Goal: Transaction & Acquisition: Purchase product/service

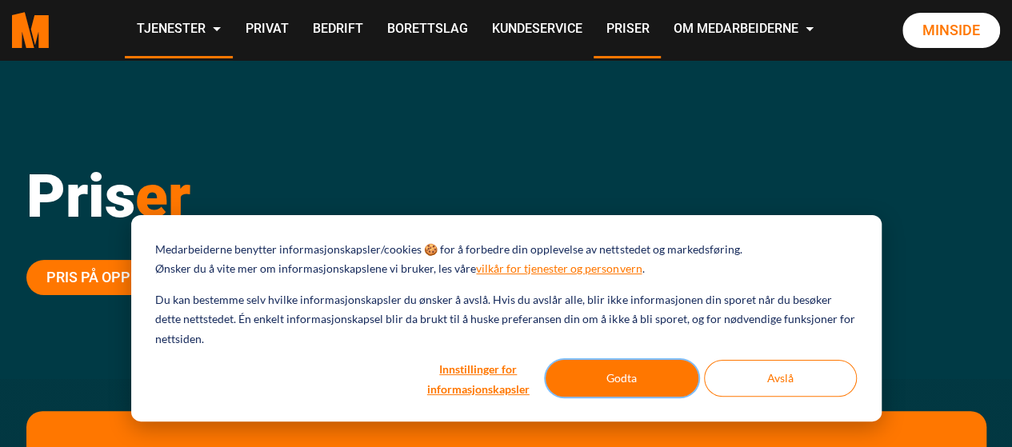
click at [591, 384] on button "Godta" at bounding box center [622, 378] width 153 height 37
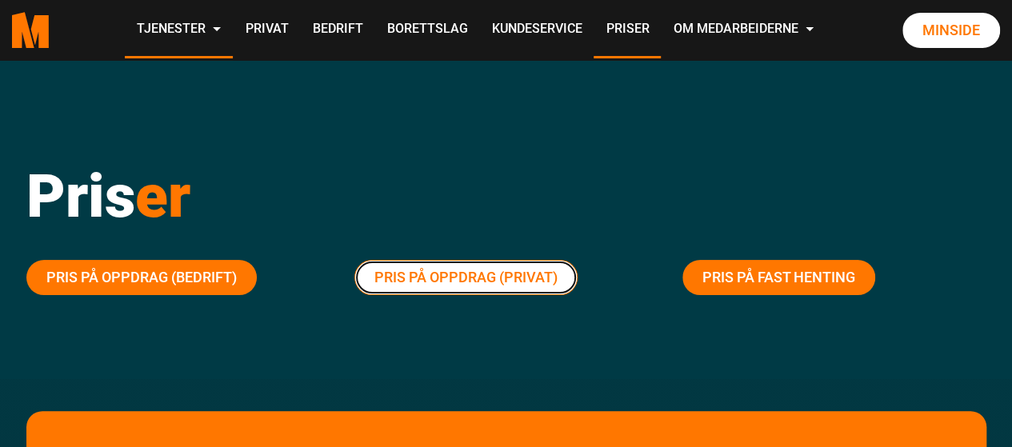
click at [467, 274] on link "Pris på oppdrag (Privat)" at bounding box center [465, 277] width 223 height 35
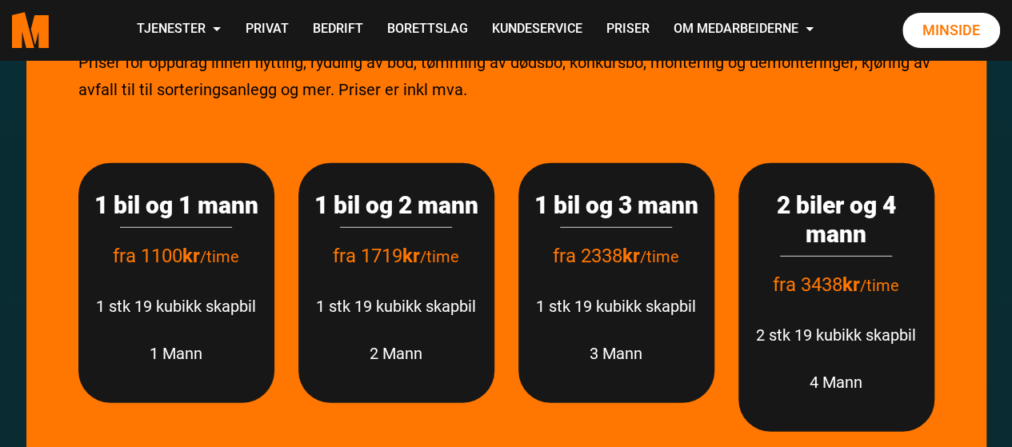
scroll to position [1982, 0]
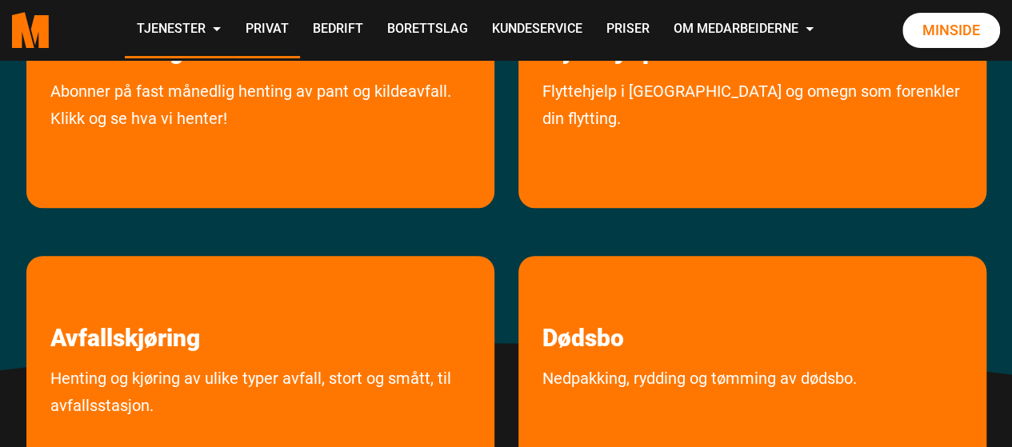
scroll to position [608, 0]
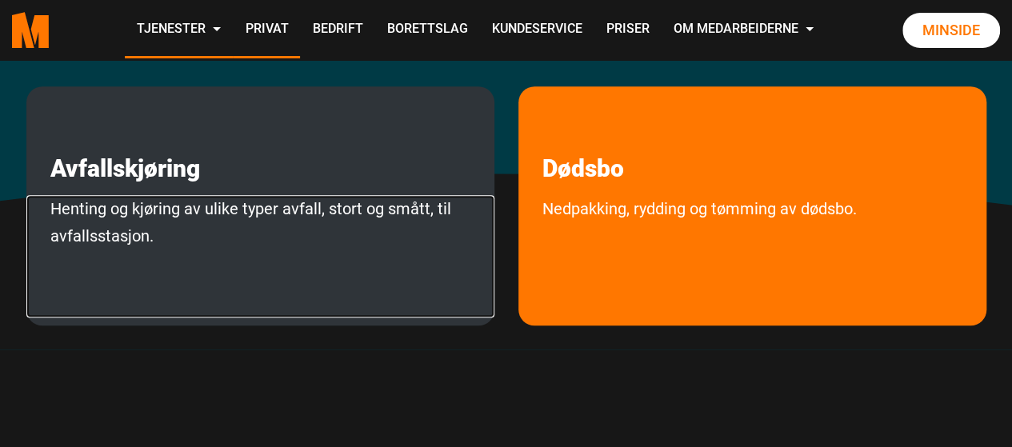
click at [229, 197] on link "Henting og kjøring av ulike typer avfall, stort og smått, til avfallsstasjon." at bounding box center [260, 256] width 468 height 122
